Goal: Information Seeking & Learning: Understand process/instructions

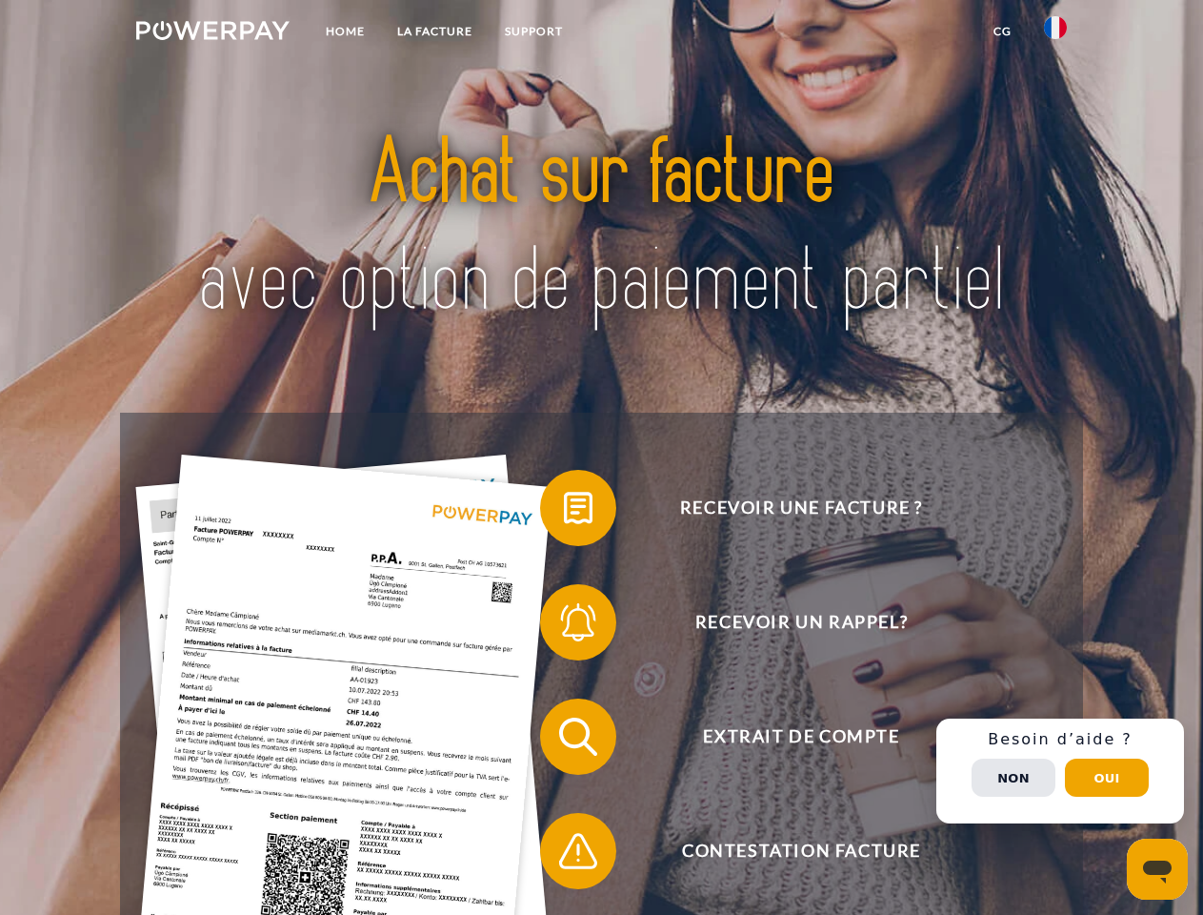
click at [212, 33] on img at bounding box center [212, 30] width 153 height 19
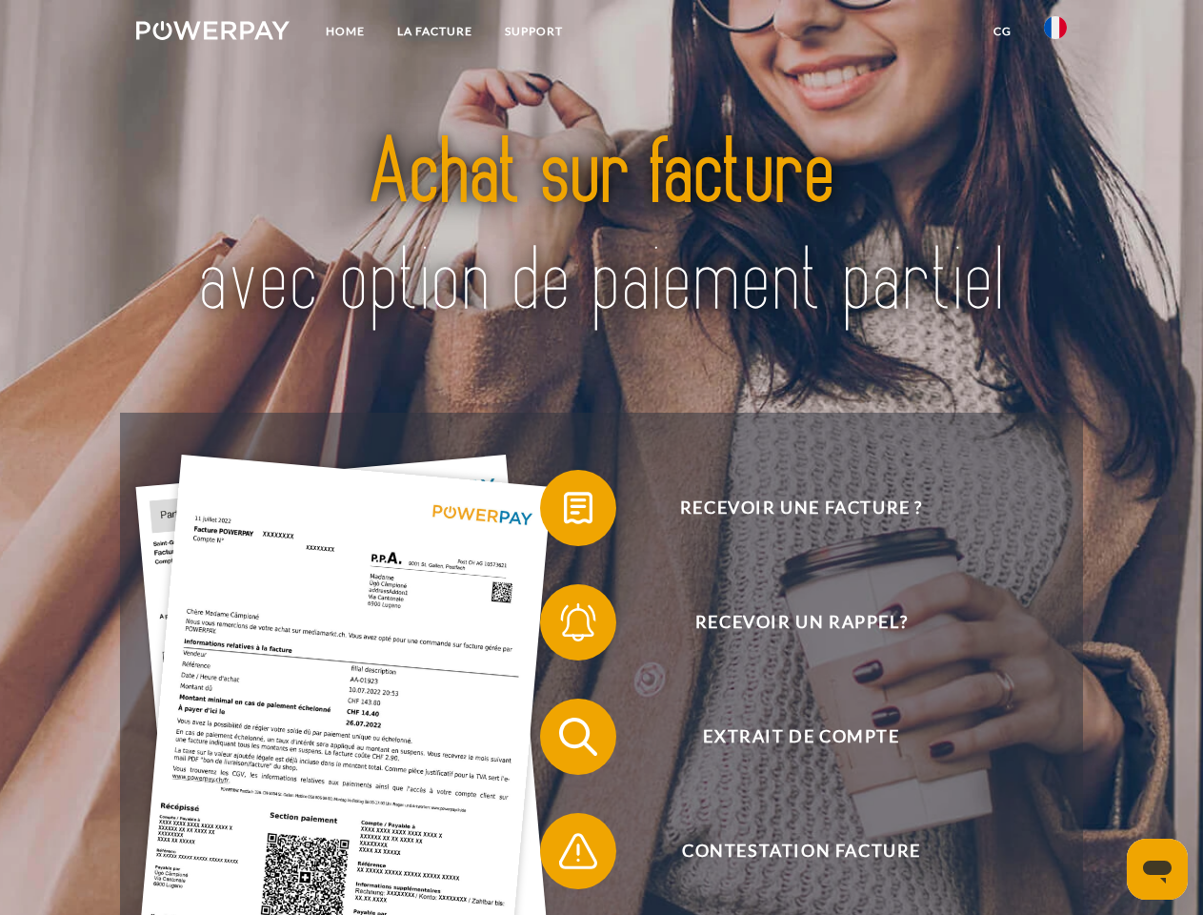
click at [1056, 33] on img at bounding box center [1055, 27] width 23 height 23
click at [1002, 31] on link "CG" at bounding box center [1003, 31] width 50 height 34
click at [564, 512] on span at bounding box center [549, 507] width 95 height 95
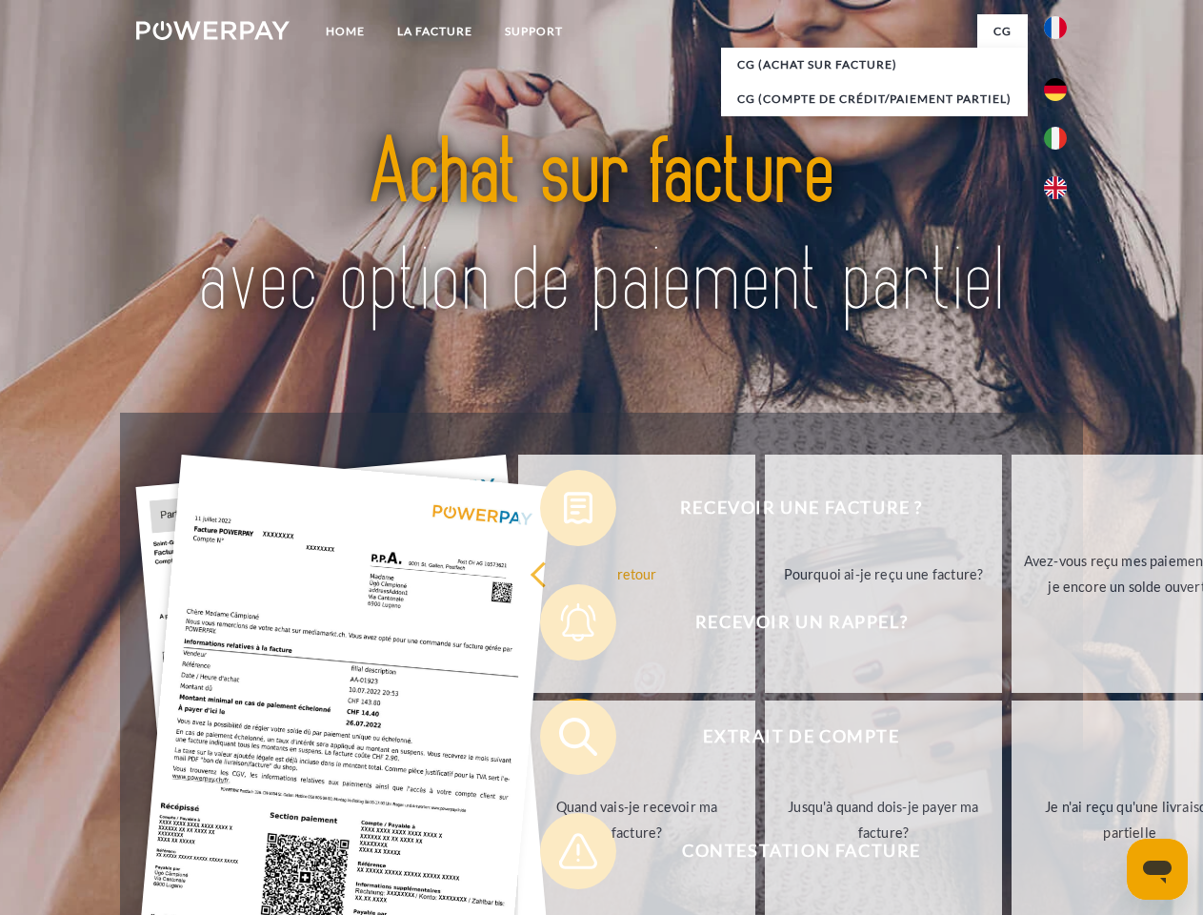
click at [564, 626] on div "Recevoir une facture ? Recevoir un rappel? Extrait de compte retour" at bounding box center [601, 794] width 962 height 762
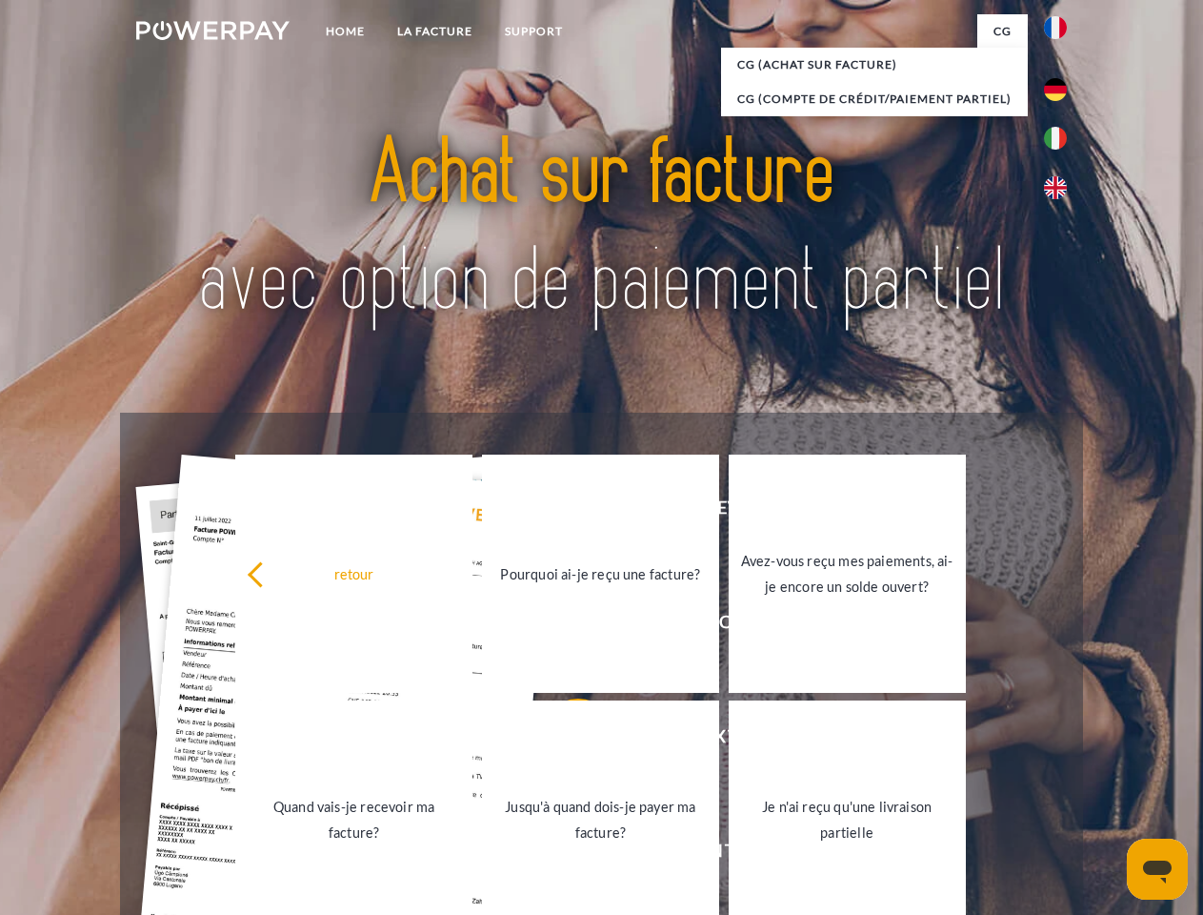
click at [564, 740] on link "Jusqu'à quand dois-je payer ma facture?" at bounding box center [600, 819] width 237 height 238
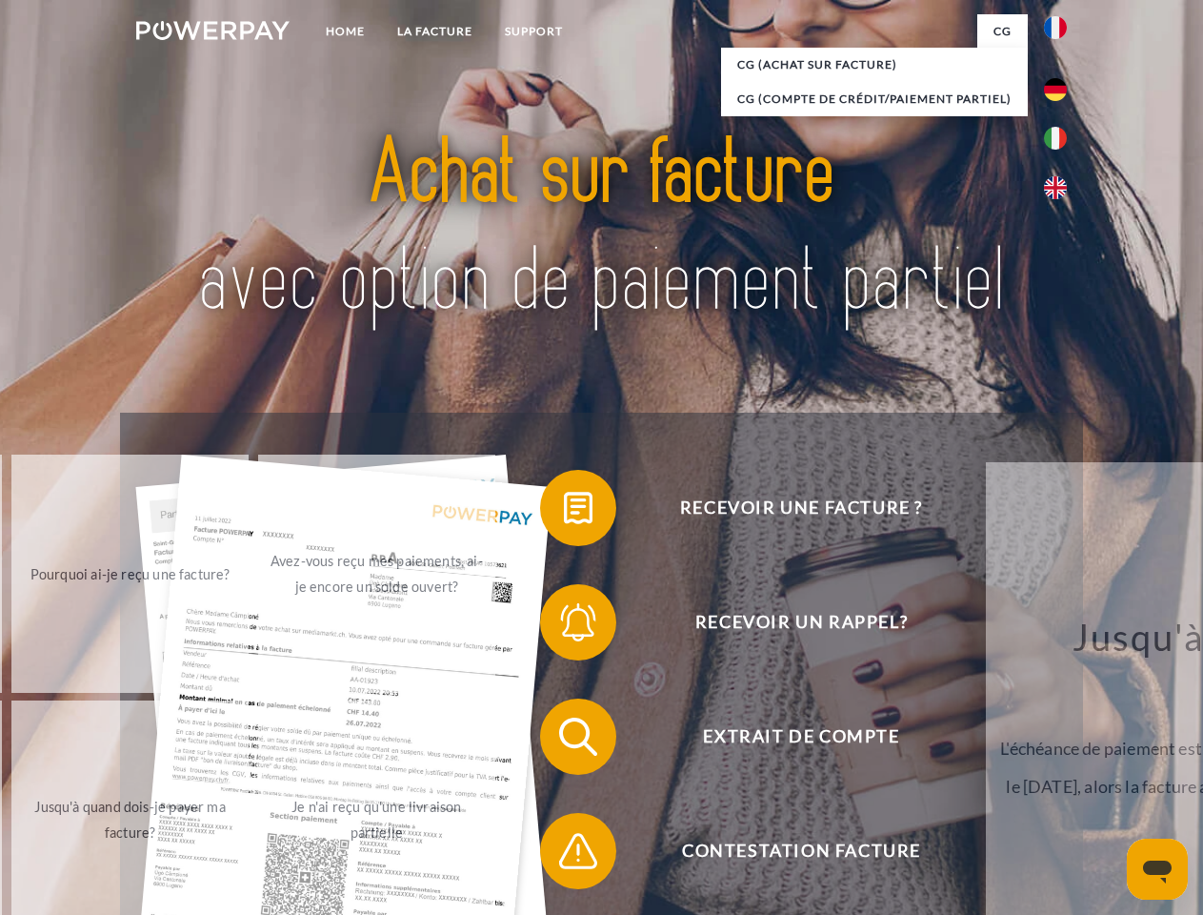
click at [564, 855] on span at bounding box center [549, 850] width 95 height 95
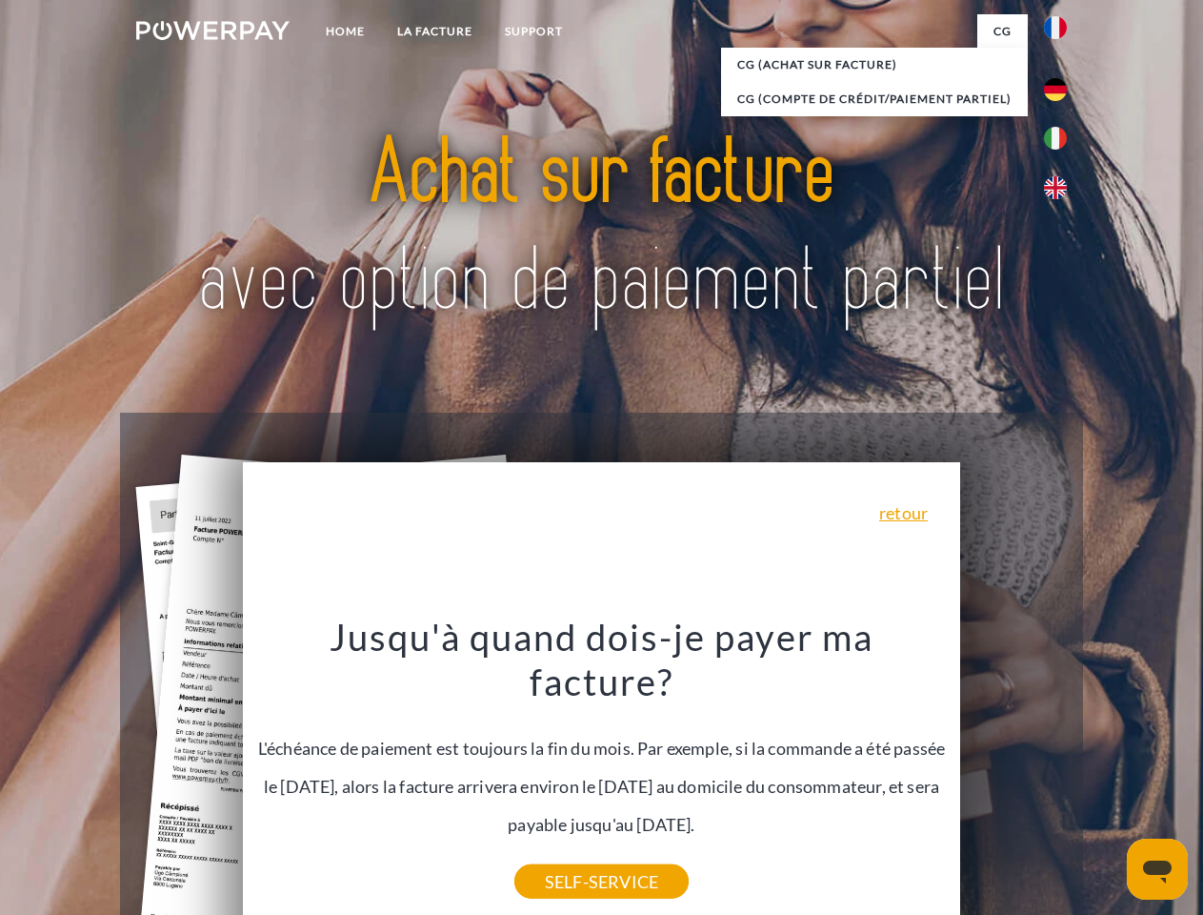
click at [1060, 771] on div "Recevoir une facture ? Recevoir un rappel? Extrait de compte retour" at bounding box center [601, 794] width 962 height 762
click at [1014, 775] on span "Extrait de compte" at bounding box center [801, 736] width 467 height 76
click at [1107, 777] on header "Home LA FACTURE Support" at bounding box center [601, 658] width 1203 height 1316
